Goal: Information Seeking & Learning: Learn about a topic

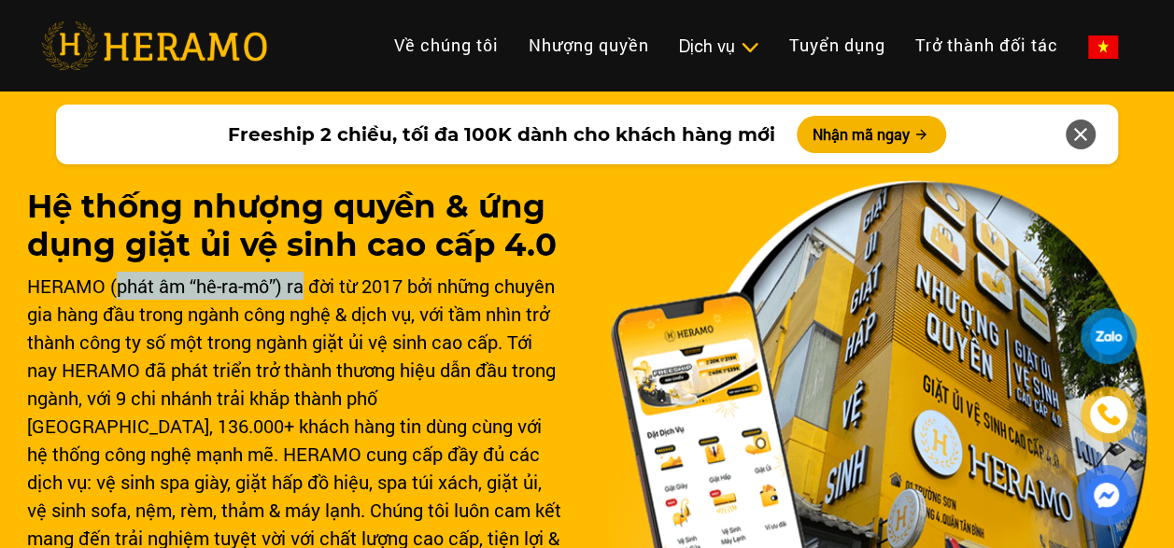
drag, startPoint x: 117, startPoint y: 291, endPoint x: 306, endPoint y: 290, distance: 189.7
click at [306, 290] on div "HERAMO (phát âm “hê-ra-mô”) ra đời từ 2017 bởi những chuyên gia hàng đầu trong …" at bounding box center [296, 426] width 538 height 308
drag, startPoint x: 312, startPoint y: 290, endPoint x: 414, endPoint y: 293, distance: 101.9
click at [414, 291] on div "HERAMO (phát âm “hê-ra-mô”) ra đời từ 2017 bởi những chuyên gia hàng đầu trong …" at bounding box center [296, 426] width 538 height 308
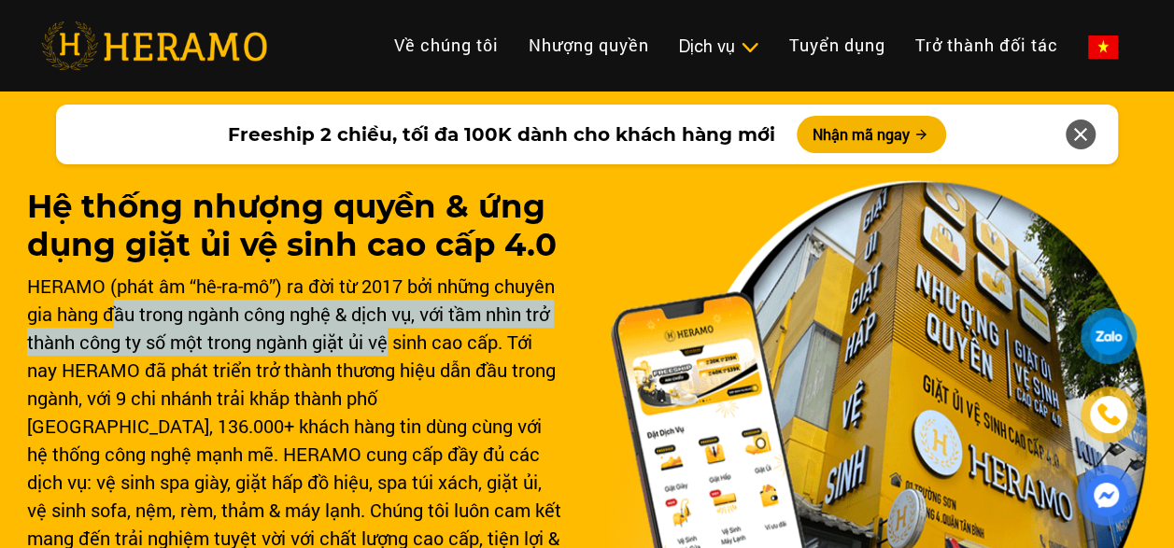
drag, startPoint x: 230, startPoint y: 313, endPoint x: 390, endPoint y: 336, distance: 161.5
click at [390, 336] on div "HERAMO (phát âm “hê-ra-mô”) ra đời từ 2017 bởi những chuyên gia hàng đầu trong …" at bounding box center [296, 426] width 538 height 308
drag, startPoint x: 390, startPoint y: 336, endPoint x: 398, endPoint y: 318, distance: 20.5
click at [398, 318] on div "HERAMO (phát âm “hê-ra-mô”) ra đời từ 2017 bởi những chuyên gia hàng đầu trong …" at bounding box center [296, 426] width 538 height 308
click at [183, 332] on div "HERAMO (phát âm “hê-ra-mô”) ra đời từ 2017 bởi những chuyên gia hàng đầu trong …" at bounding box center [296, 426] width 538 height 308
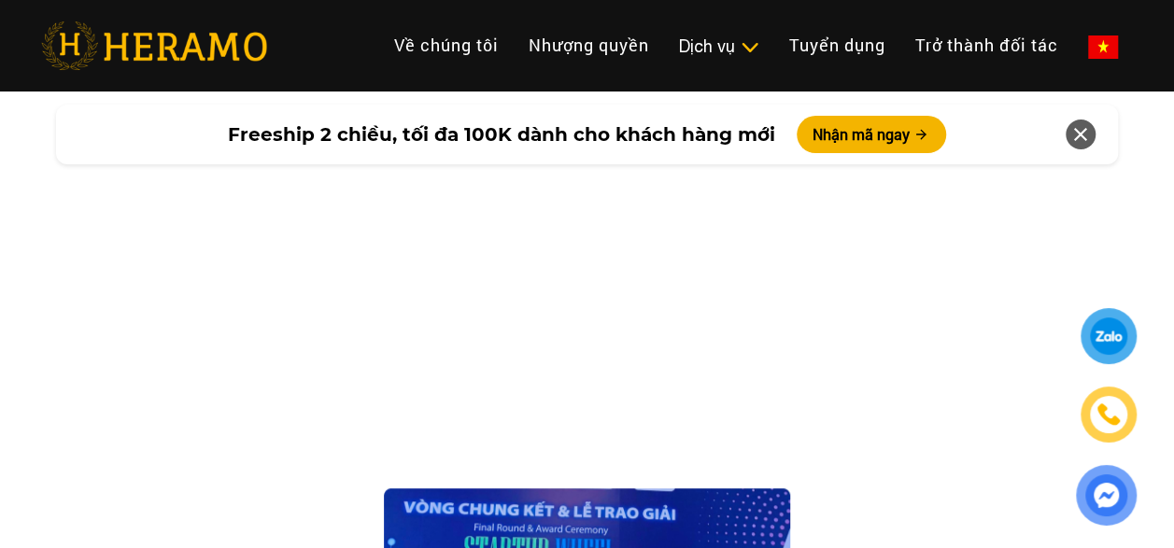
scroll to position [4485, 0]
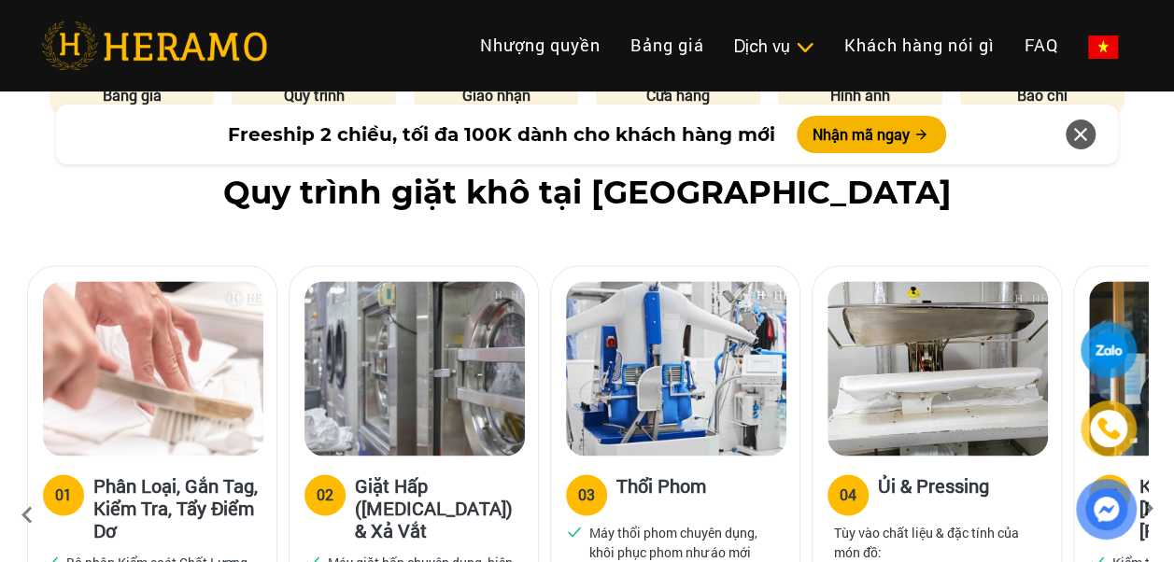
scroll to position [1215, 0]
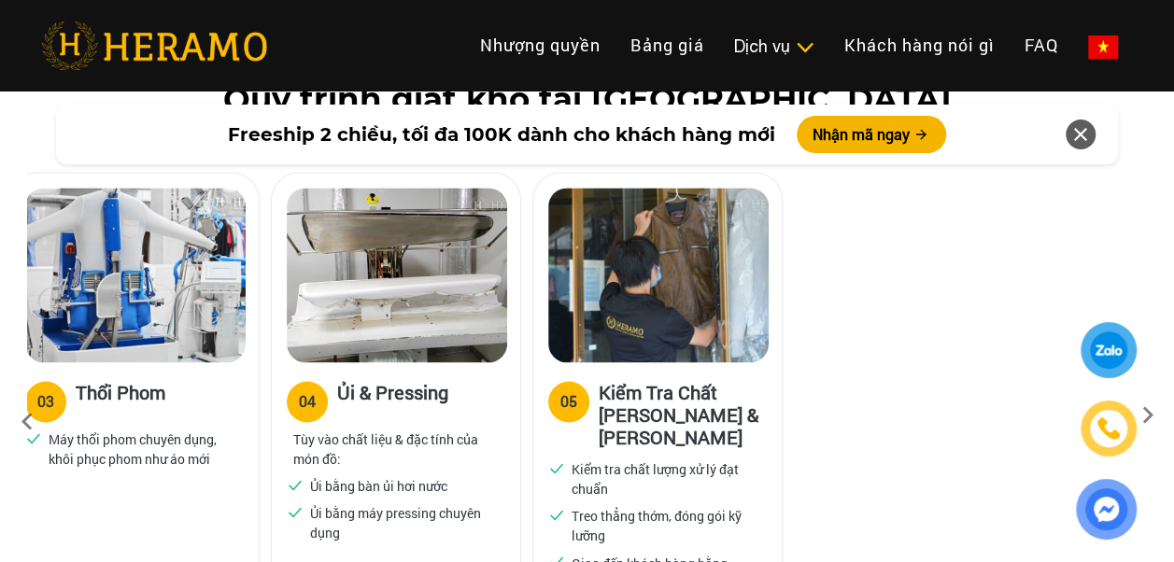
drag, startPoint x: 748, startPoint y: 407, endPoint x: 395, endPoint y: 403, distance: 353.2
click at [395, 403] on div "04 Ủi & Pressing Tùy vào chất liệu & đặc tính của món đồ: Ủi bằng bàn ủi hơi nư…" at bounding box center [396, 464] width 249 height 203
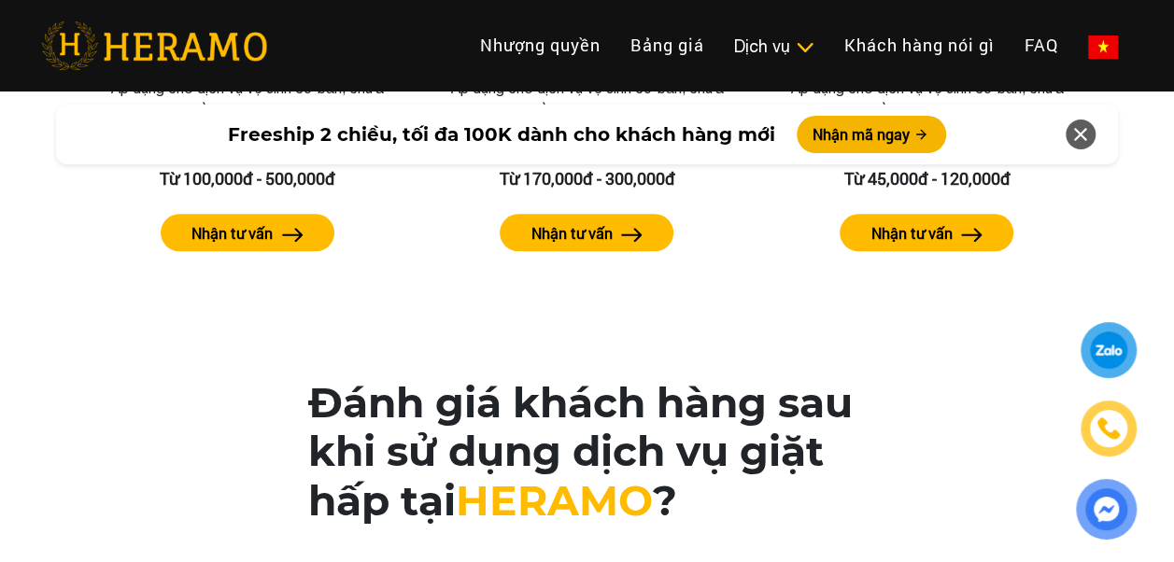
scroll to position [4765, 0]
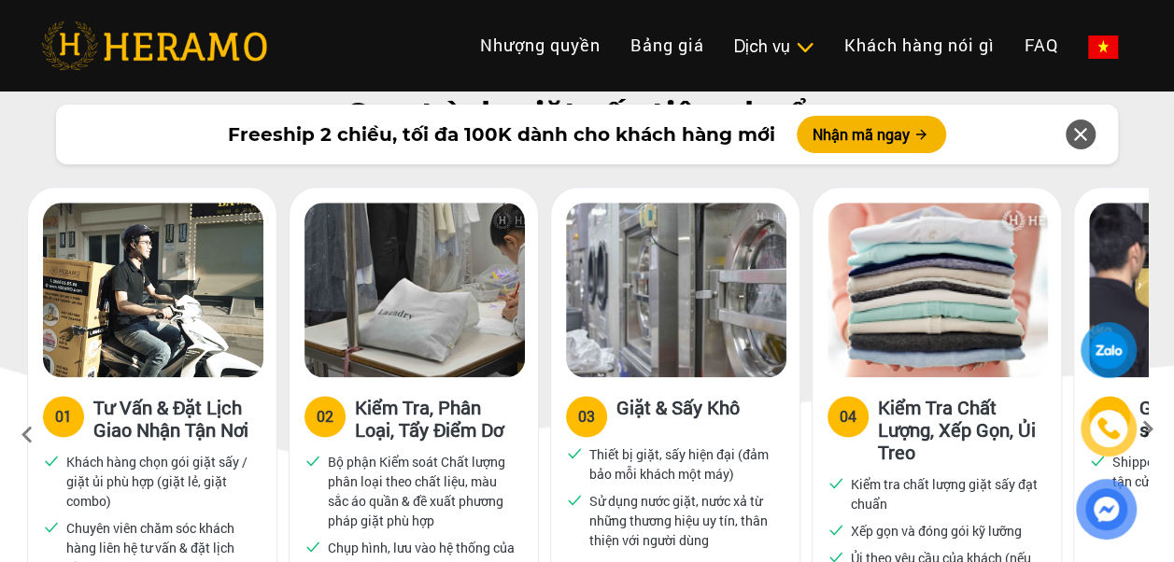
scroll to position [654, 0]
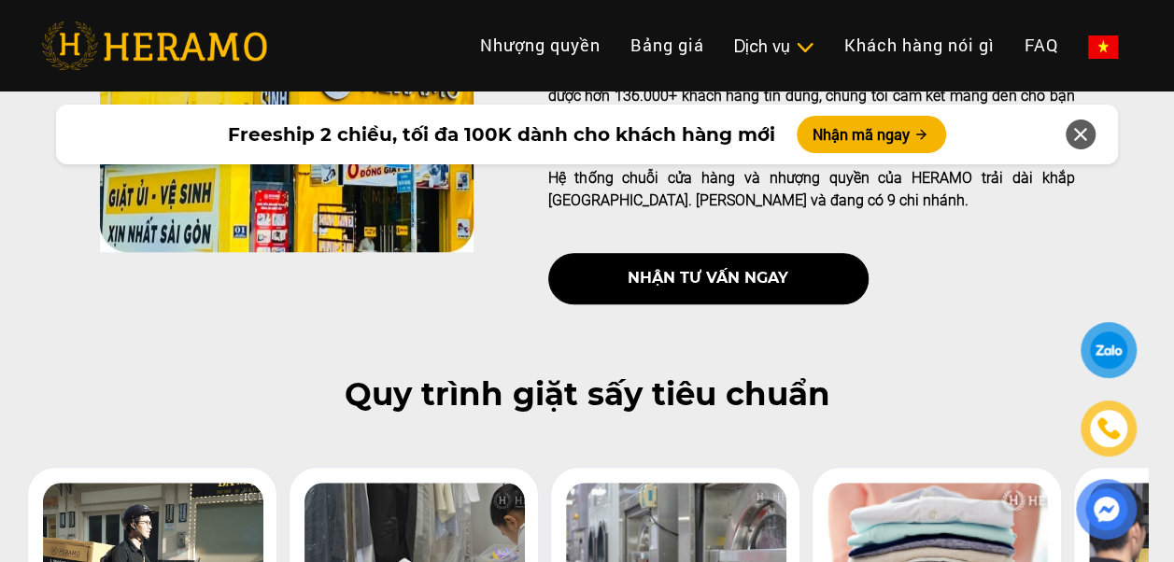
drag, startPoint x: 434, startPoint y: 349, endPoint x: 281, endPoint y: 322, distance: 155.6
click at [281, 322] on div "HERAMO - Giặt sấy giặt ủi cao cấp 4.0 HERAMO chuyên giặt sấy giặt ủi áo sơ mi, …" at bounding box center [587, 384] width 1174 height 1161
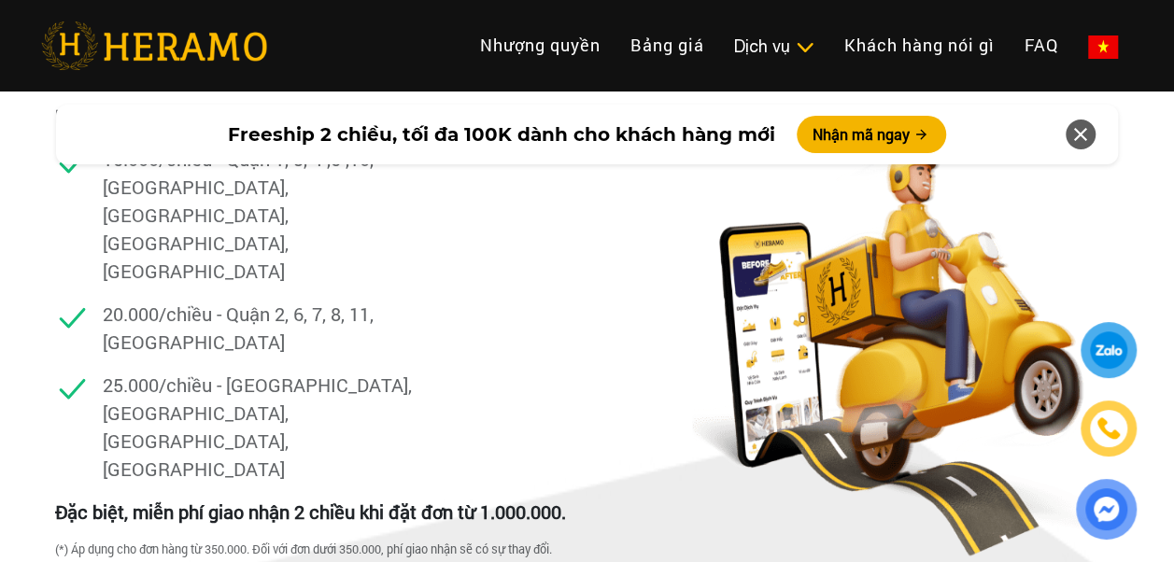
scroll to position [4205, 0]
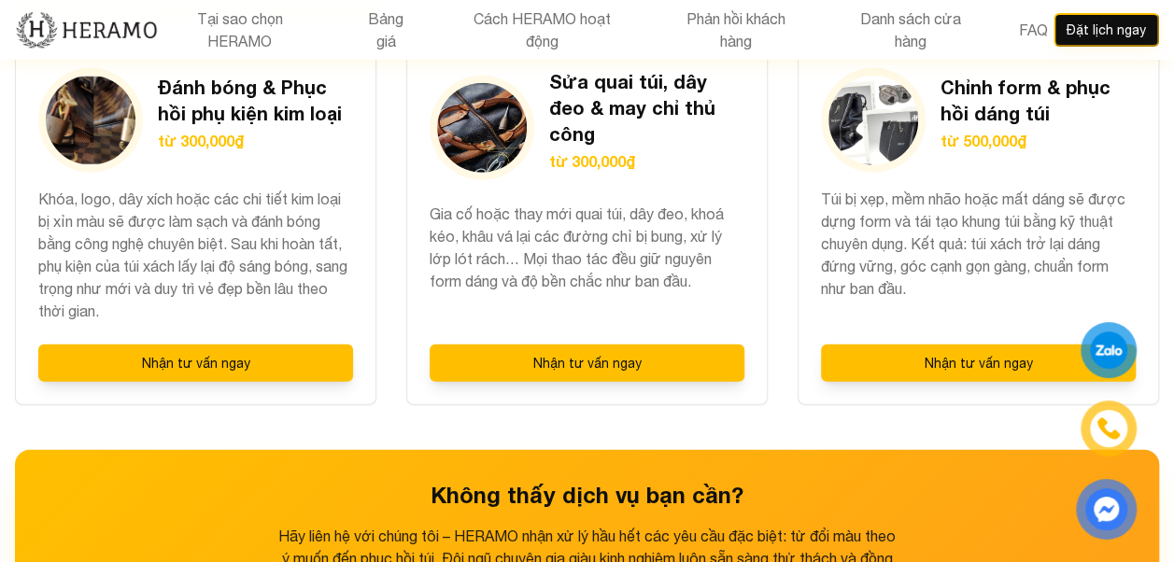
scroll to position [2710, 0]
